Goal: Contribute content: Add original content to the website for others to see

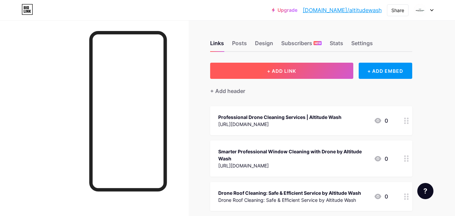
click at [283, 74] on button "+ ADD LINK" at bounding box center [281, 71] width 143 height 16
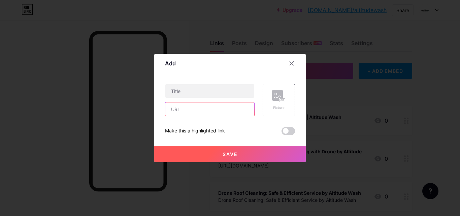
click at [194, 108] on input "text" at bounding box center [210, 108] width 89 height 13
paste input "[URL][DOMAIN_NAME]"
type input "[URL][DOMAIN_NAME]"
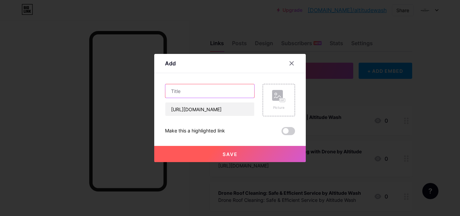
click at [202, 87] on input "text" at bounding box center [210, 90] width 89 height 13
paste input "Elevate Cleanliness: The Future of Drone Facade Cleaning [GEOGRAPHIC_DATA] with…"
type input "Elevate Cleanliness: The Future of Drone Facade Cleaning [GEOGRAPHIC_DATA] with…"
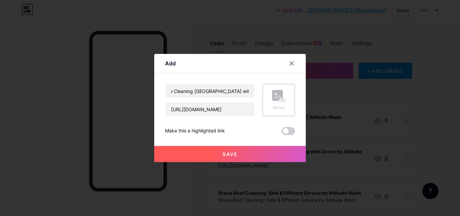
click at [205, 158] on button "Save" at bounding box center [230, 154] width 152 height 16
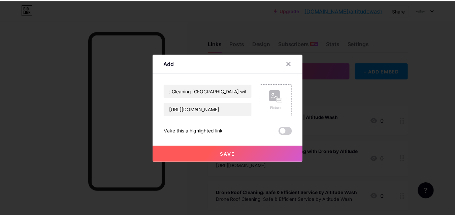
scroll to position [0, 0]
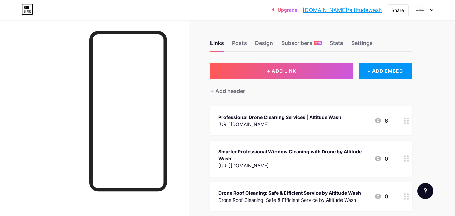
click at [359, 11] on link "[DOMAIN_NAME]/altitudewash" at bounding box center [342, 10] width 79 height 8
